Goal: Task Accomplishment & Management: Complete application form

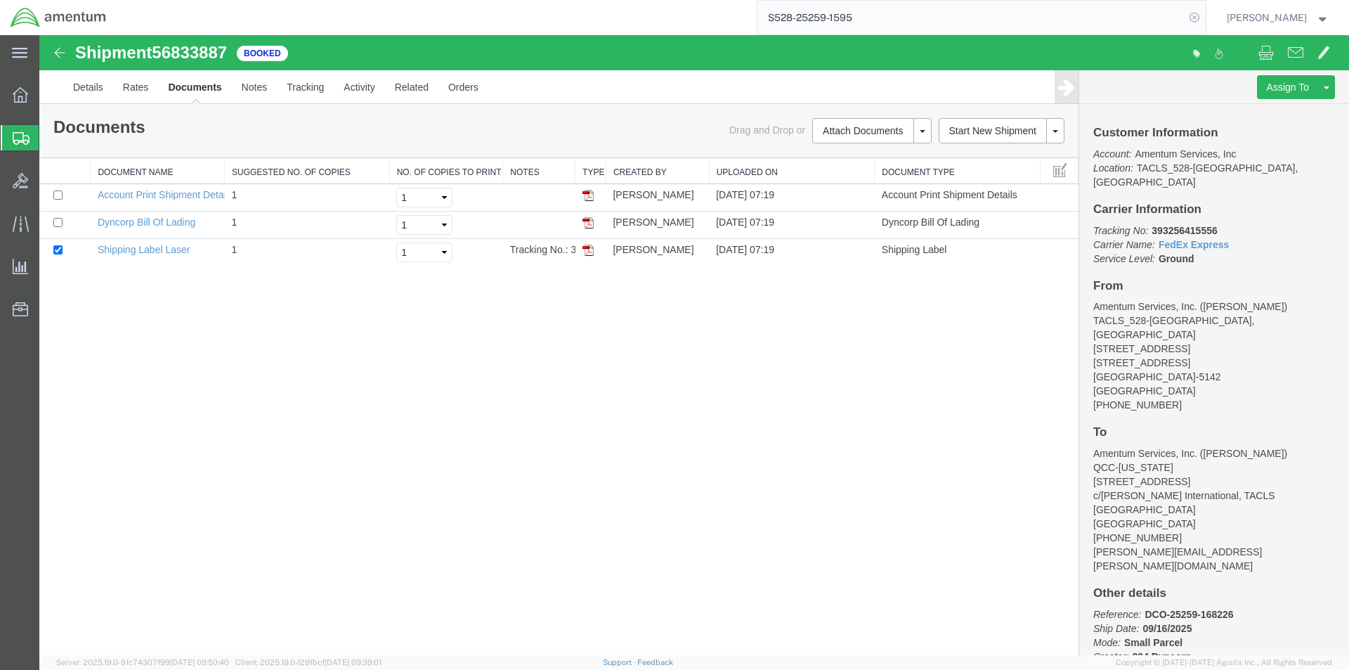
click at [1192, 20] on icon at bounding box center [1195, 18] width 20 height 20
click at [1201, 15] on icon at bounding box center [1195, 18] width 20 height 20
paste input "S528-25259-1596"
click at [1196, 19] on icon at bounding box center [1195, 18] width 20 height 20
type input "S528-25259-1596"
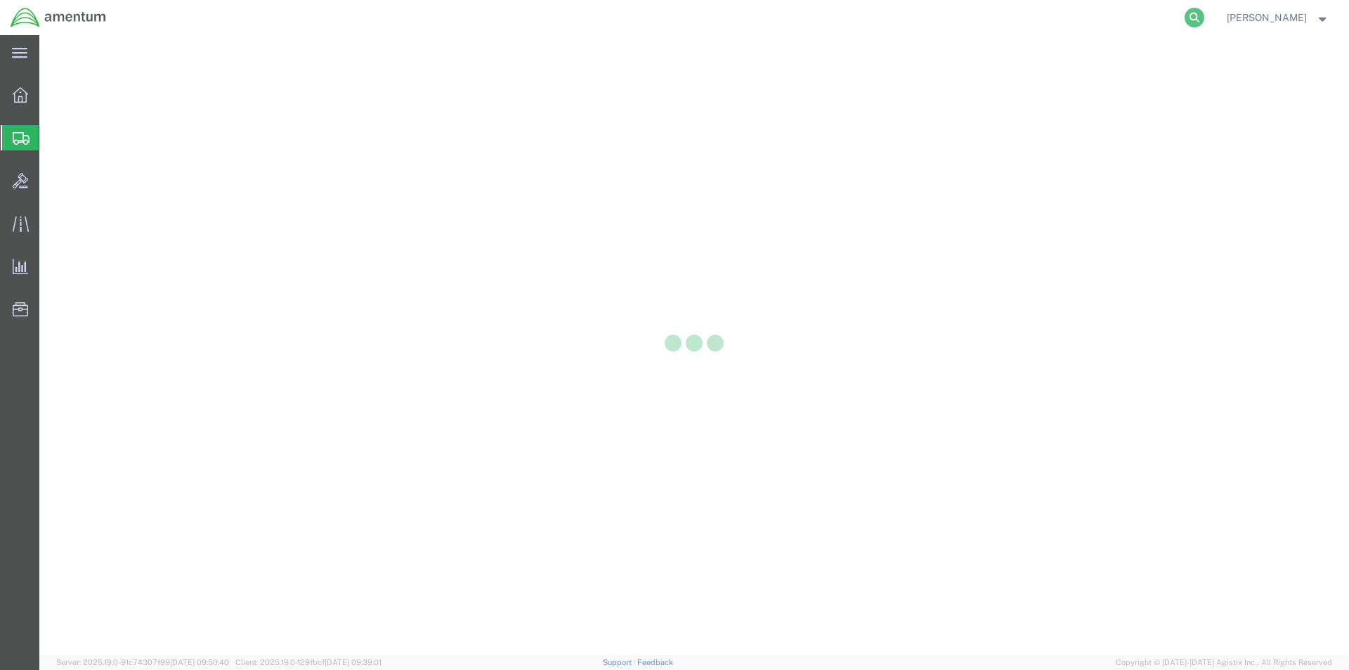
click at [1202, 11] on icon at bounding box center [1195, 18] width 20 height 20
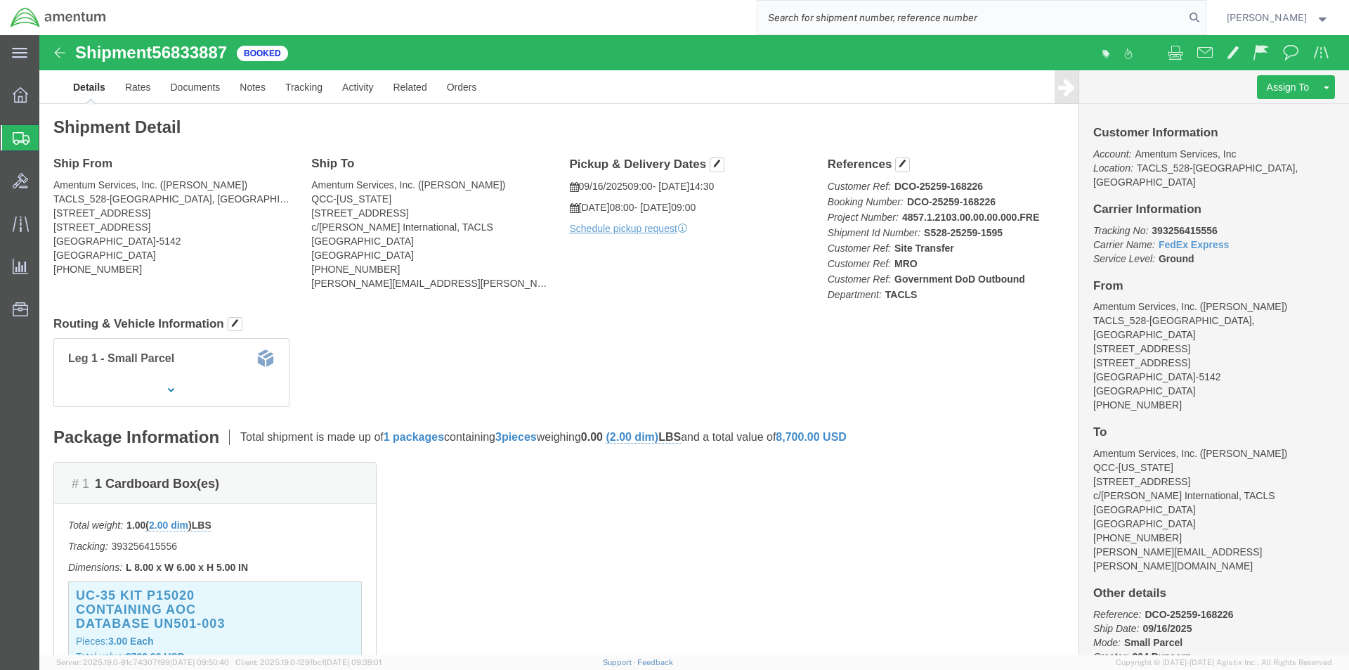
paste input "S528-25259-1596"
click at [1205, 18] on icon at bounding box center [1195, 18] width 20 height 20
type input "S528-25259-1596"
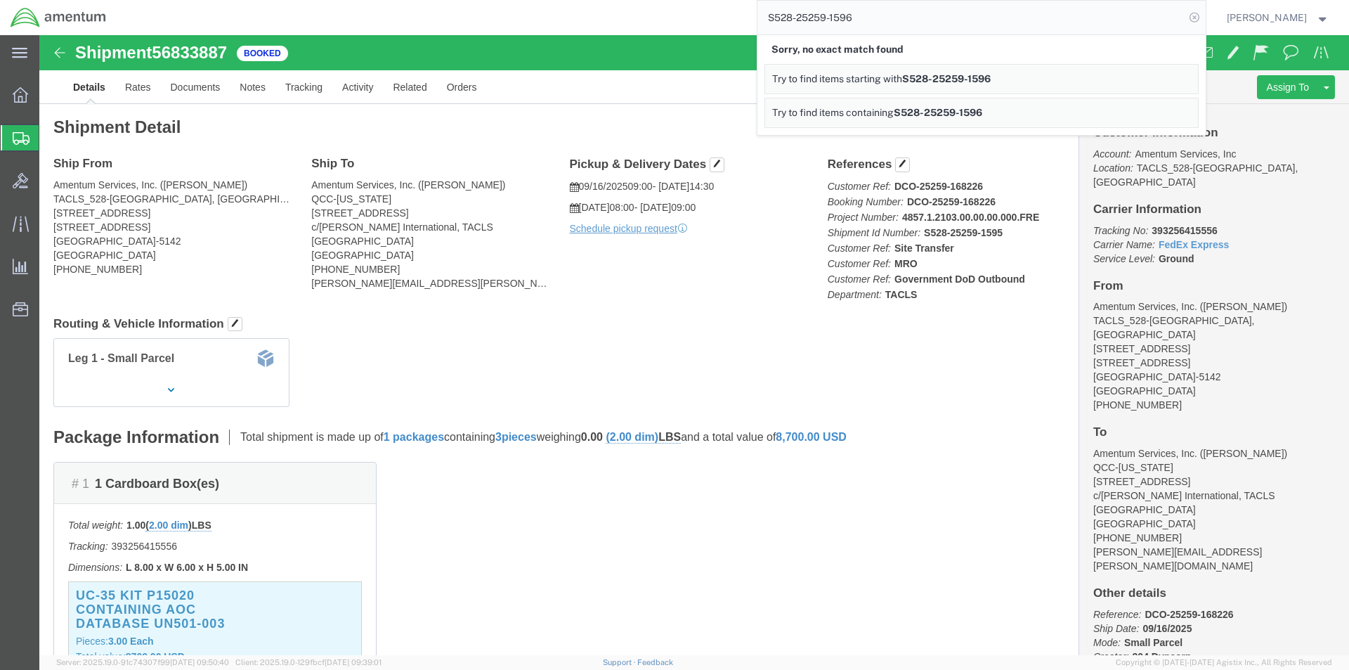
click at [1200, 22] on icon at bounding box center [1195, 18] width 20 height 20
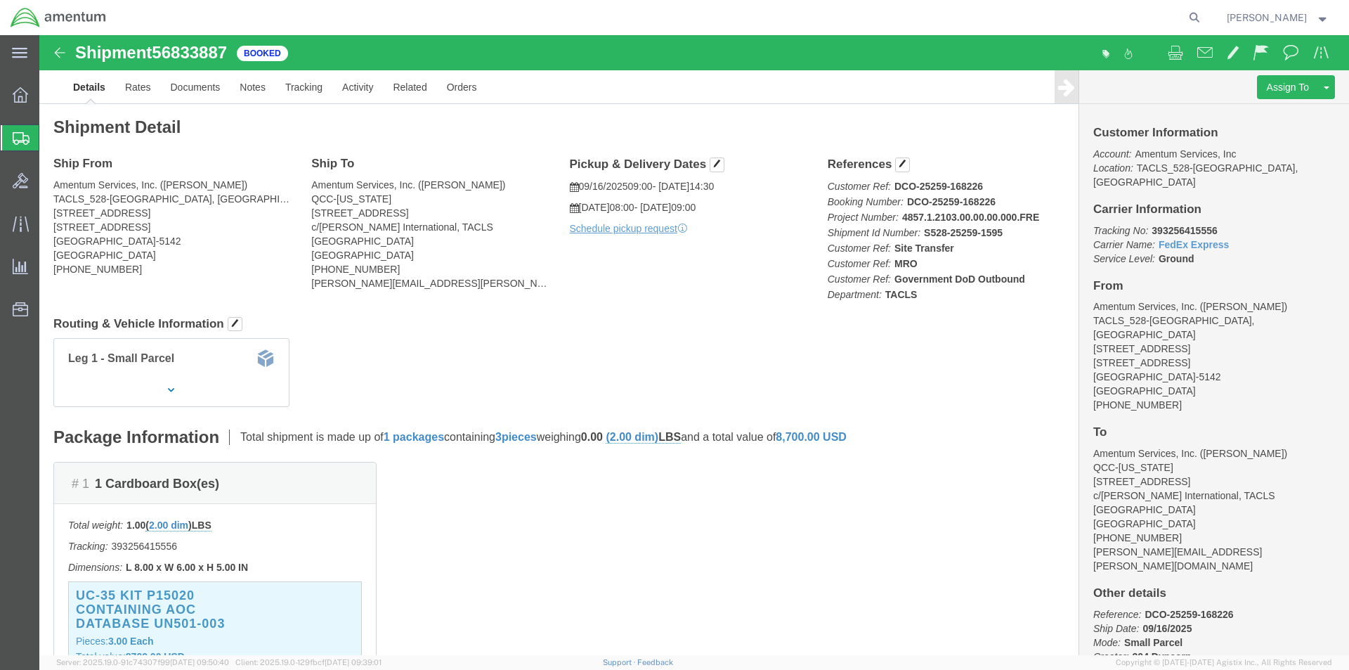
click at [1200, 22] on icon at bounding box center [1195, 18] width 20 height 20
paste input "S528-25259-1596"
click at [1195, 15] on icon at bounding box center [1195, 18] width 20 height 20
type input "S528-25259-1596"
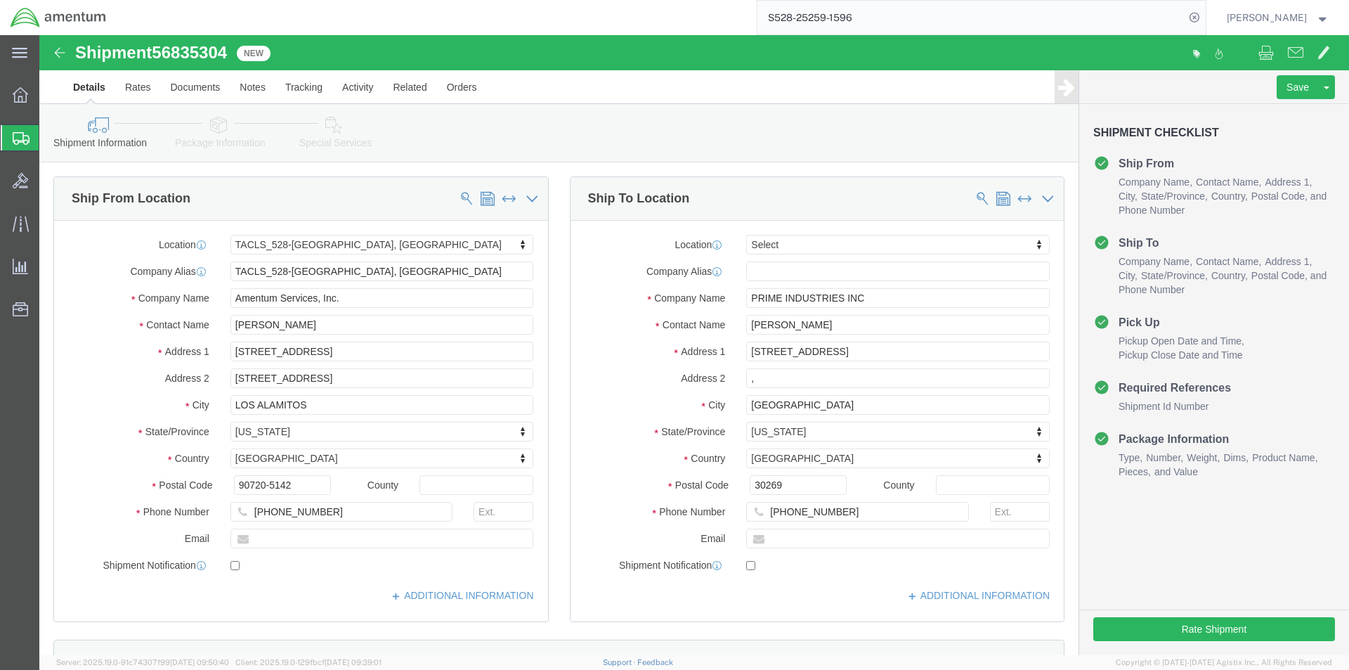
select select "42692"
select select
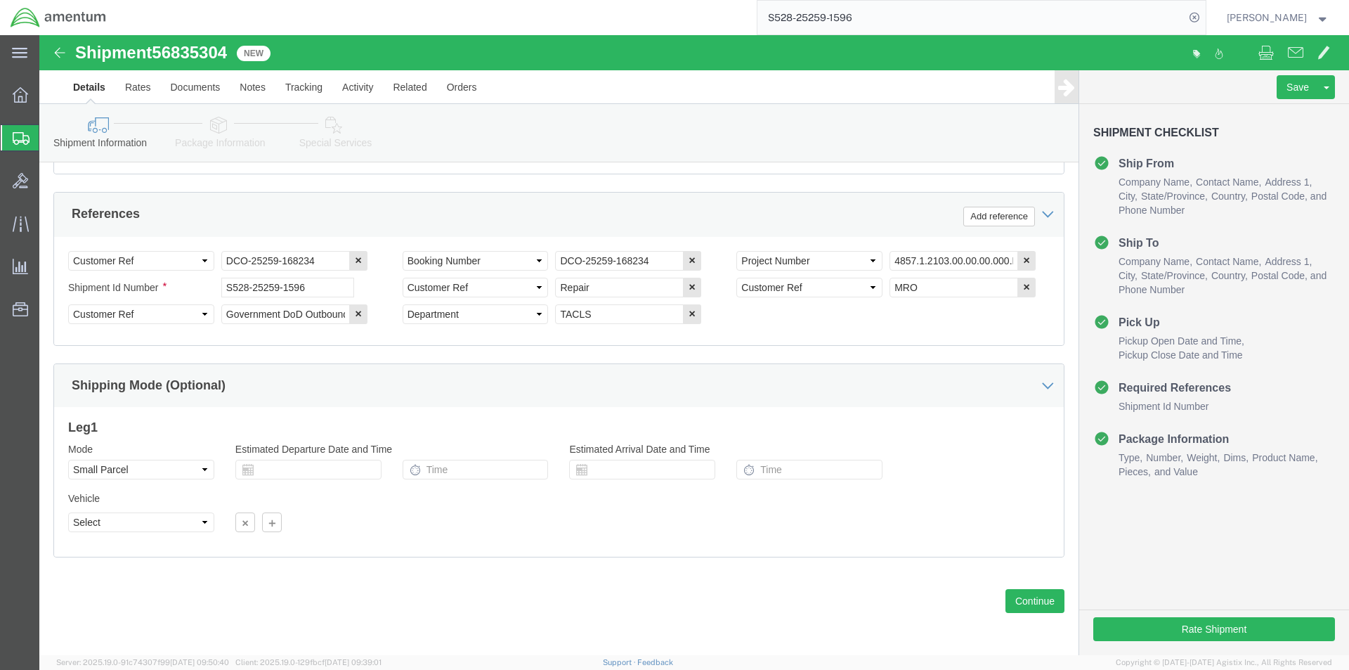
scroll to position [640, 0]
click button "Continue"
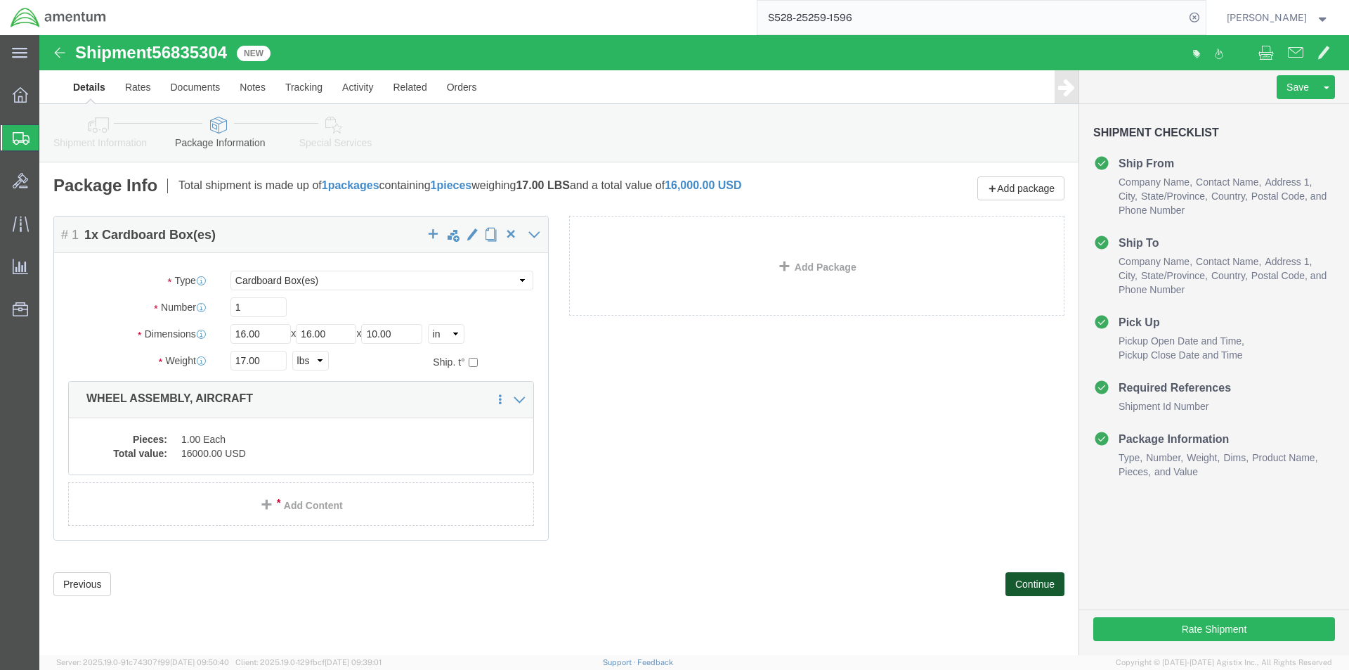
click button "Continue"
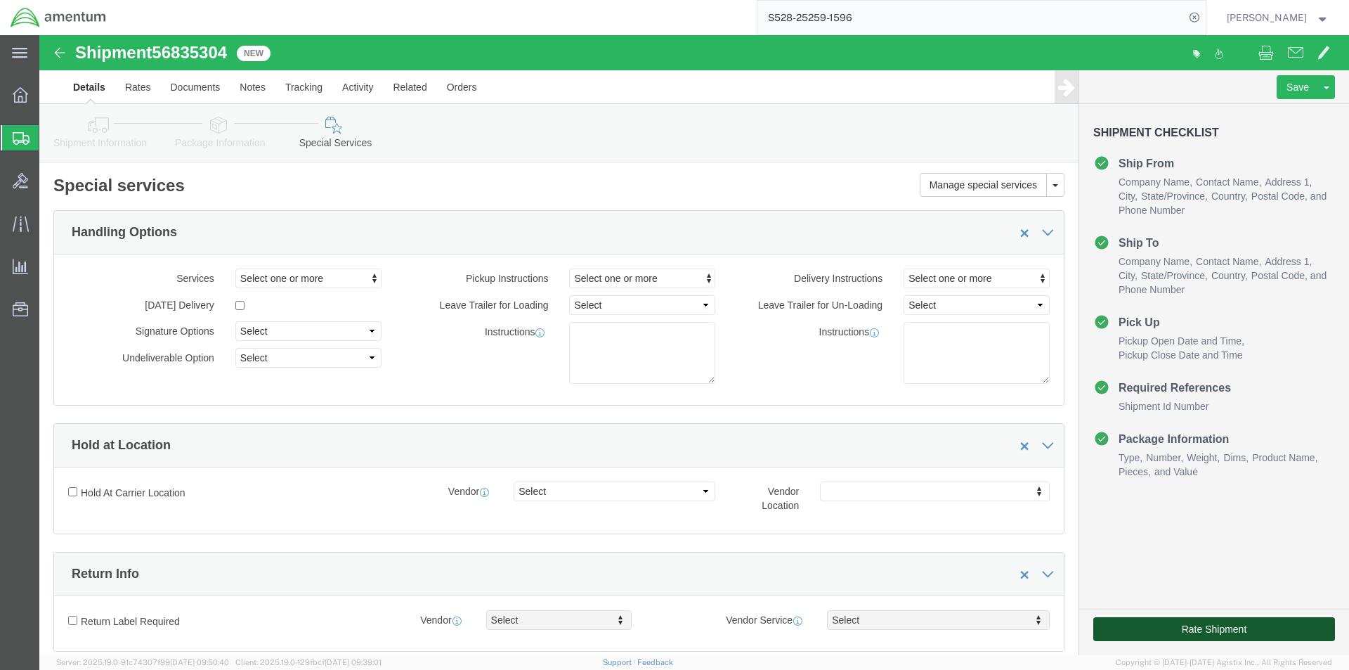
click button "Rate Shipment"
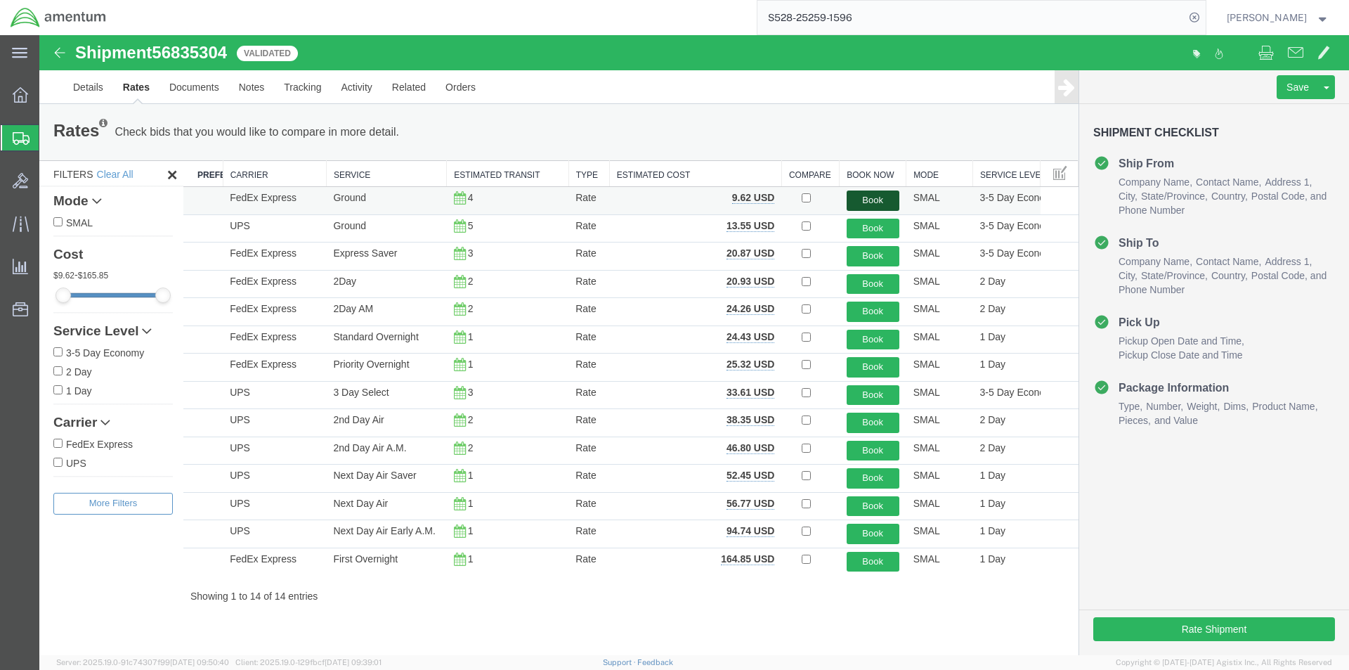
click at [866, 199] on button "Book" at bounding box center [873, 200] width 53 height 20
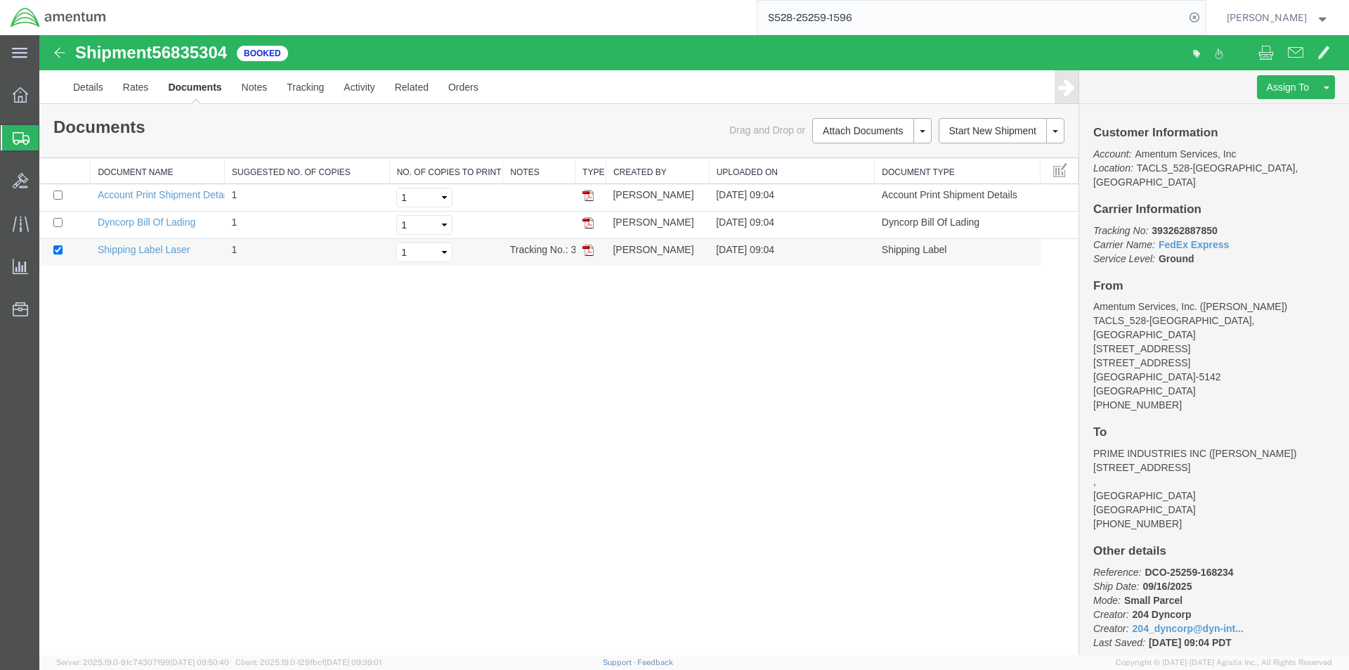
click at [588, 252] on img at bounding box center [588, 250] width 11 height 11
click at [592, 221] on img at bounding box center [588, 222] width 11 height 11
